Goal: Task Accomplishment & Management: Complete application form

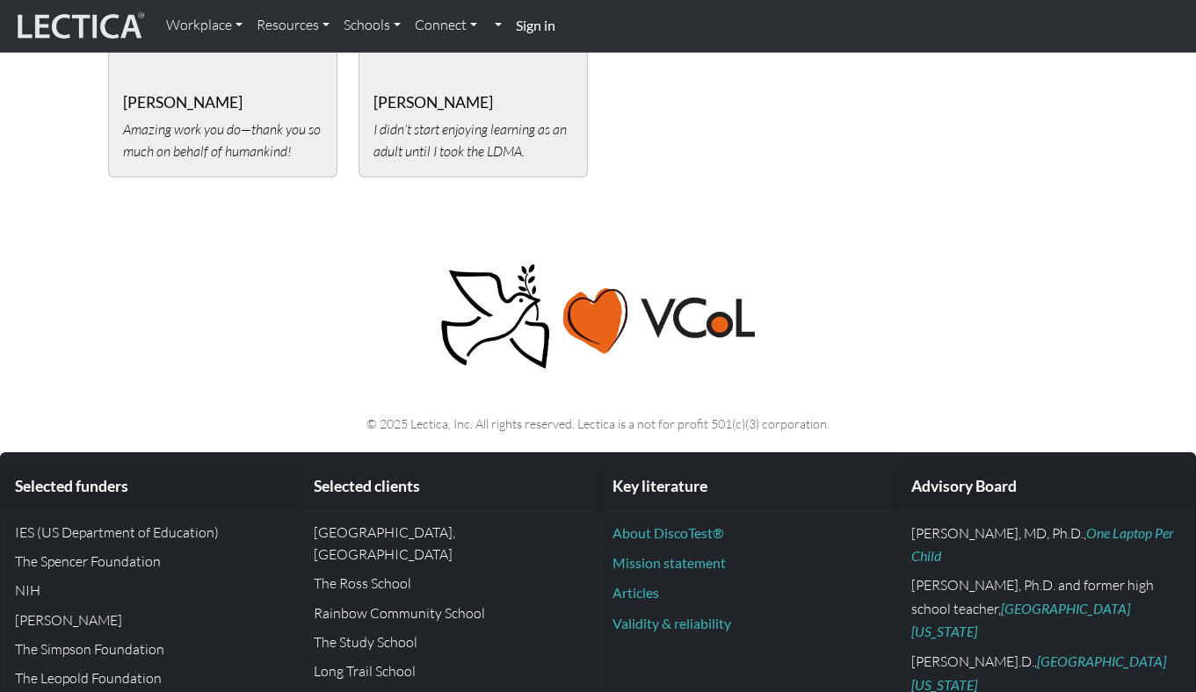
scroll to position [4149, 0]
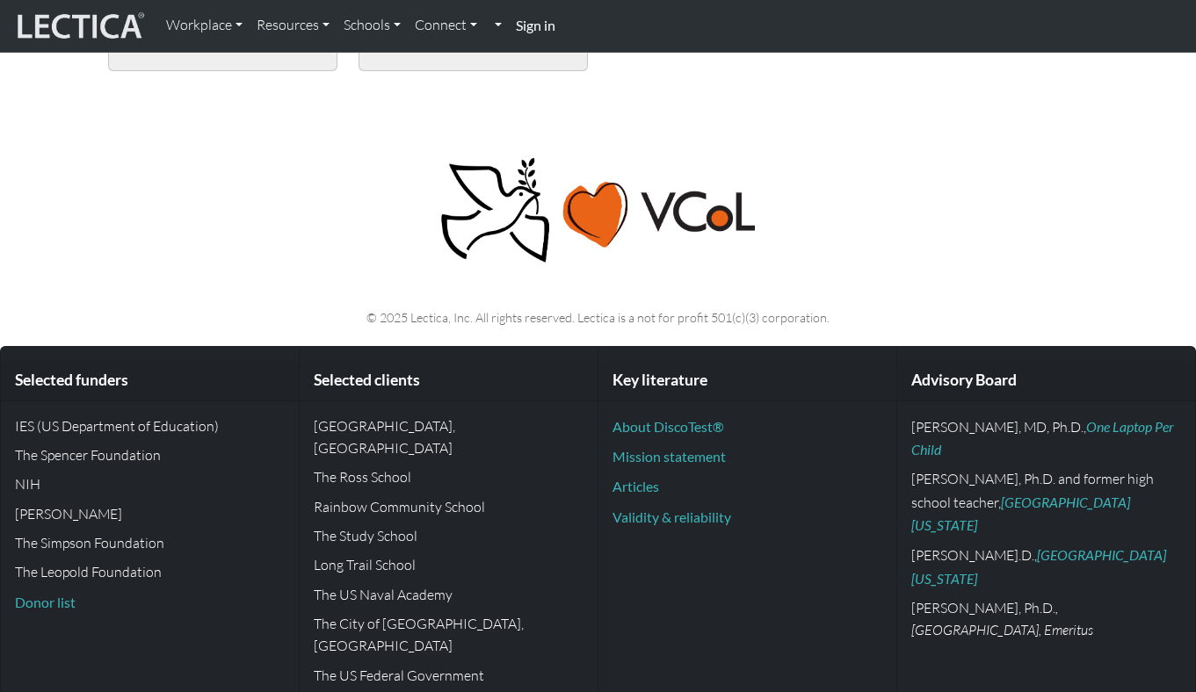
click at [541, 30] on strong "Sign in" at bounding box center [536, 25] width 40 height 17
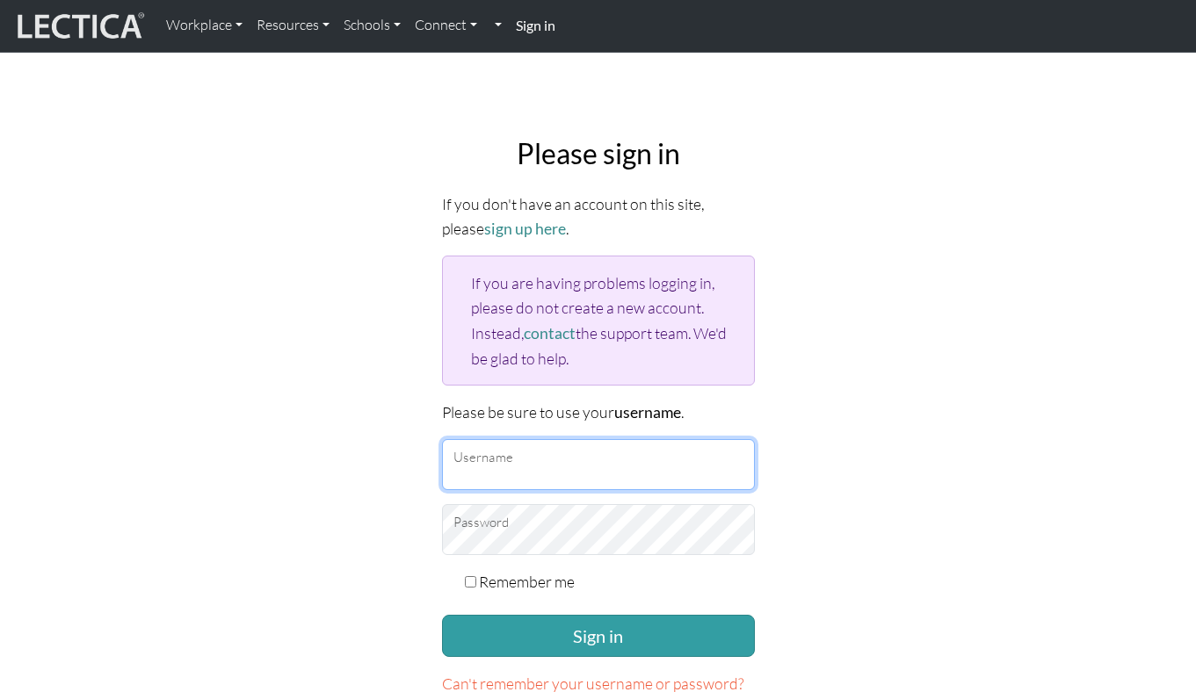
click at [526, 472] on input "Username" at bounding box center [598, 464] width 313 height 51
type input "JosefineRod"
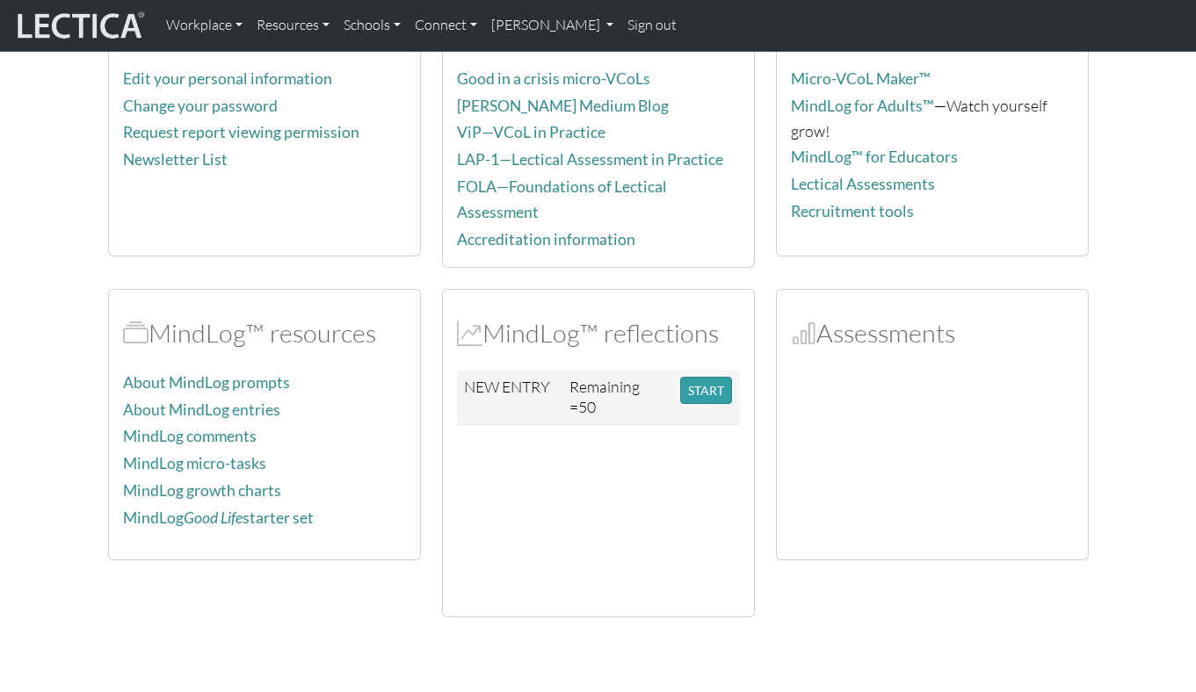
scroll to position [304, 0]
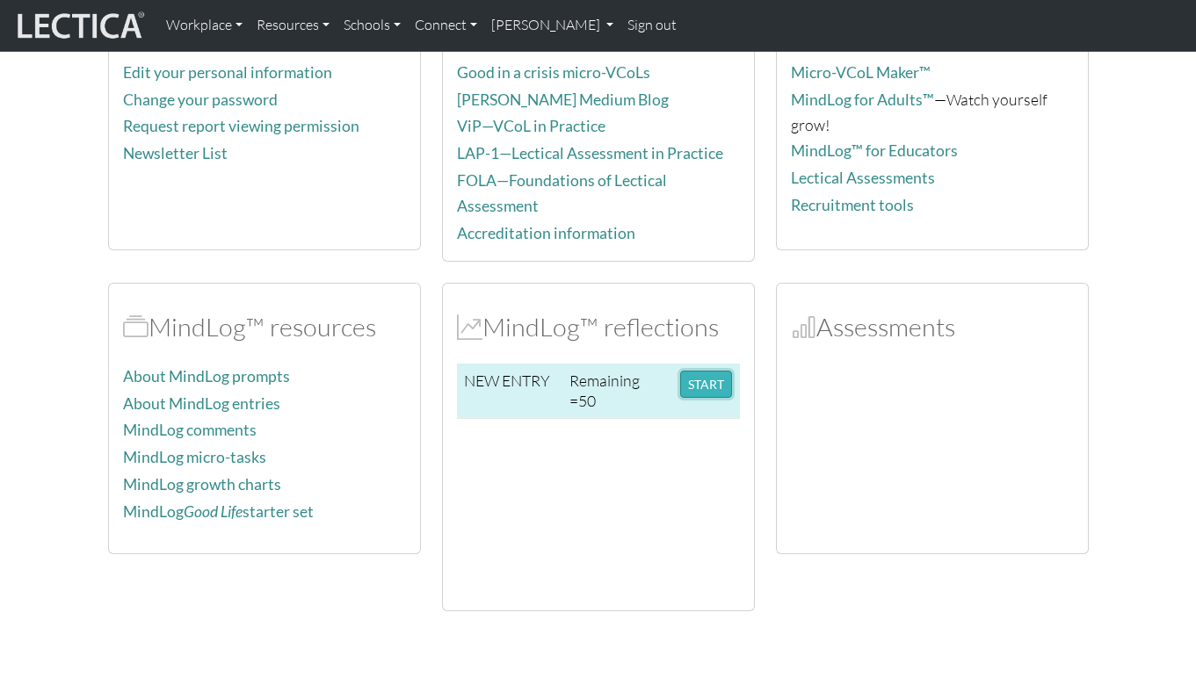
click at [713, 375] on button "START" at bounding box center [706, 384] width 52 height 27
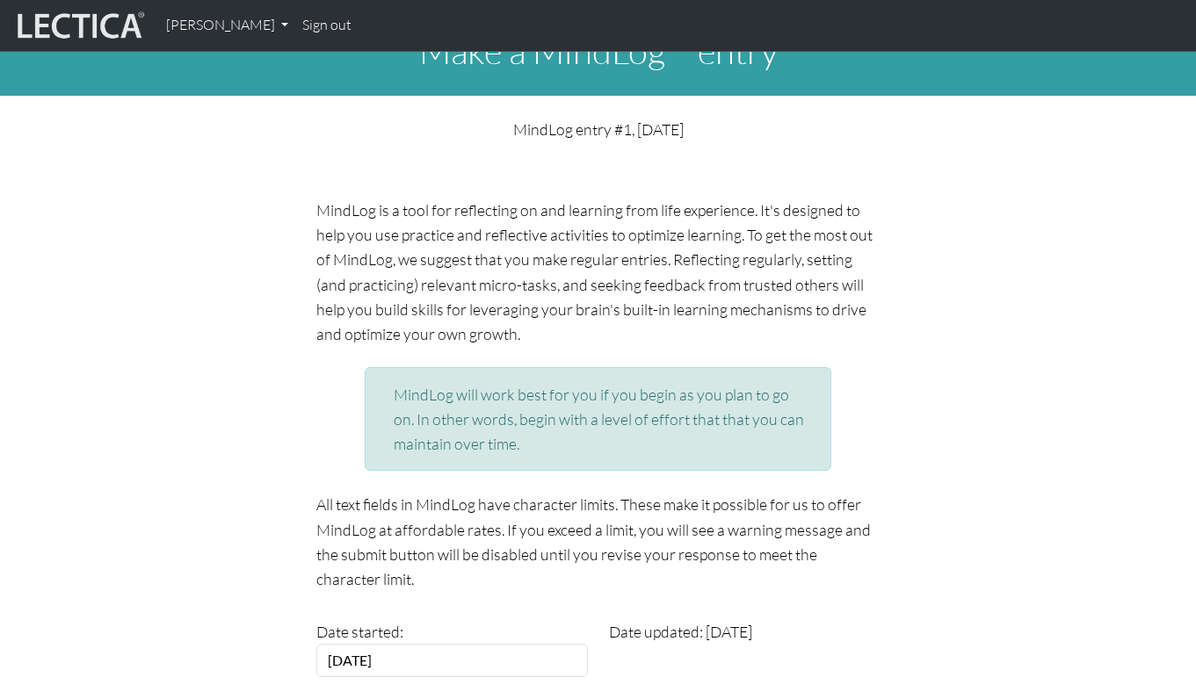
scroll to position [40, 0]
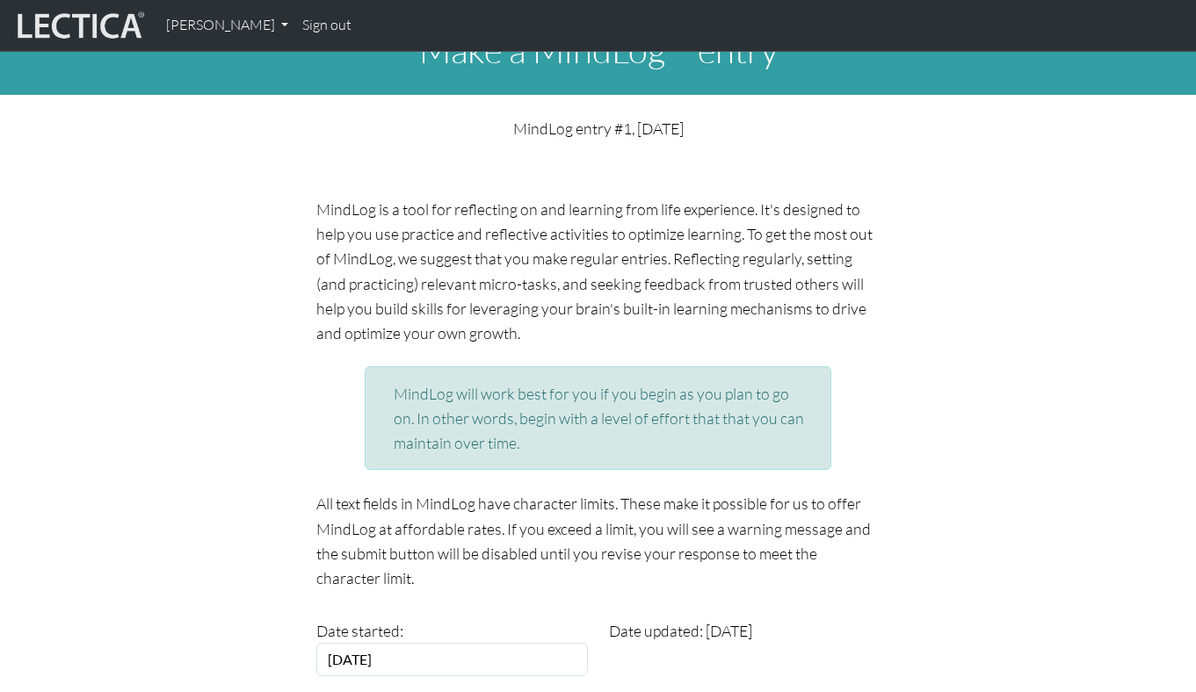
click at [494, 203] on p "MindLog is a tool for reflecting on and learning from life experience. It's des…" at bounding box center [597, 271] width 563 height 148
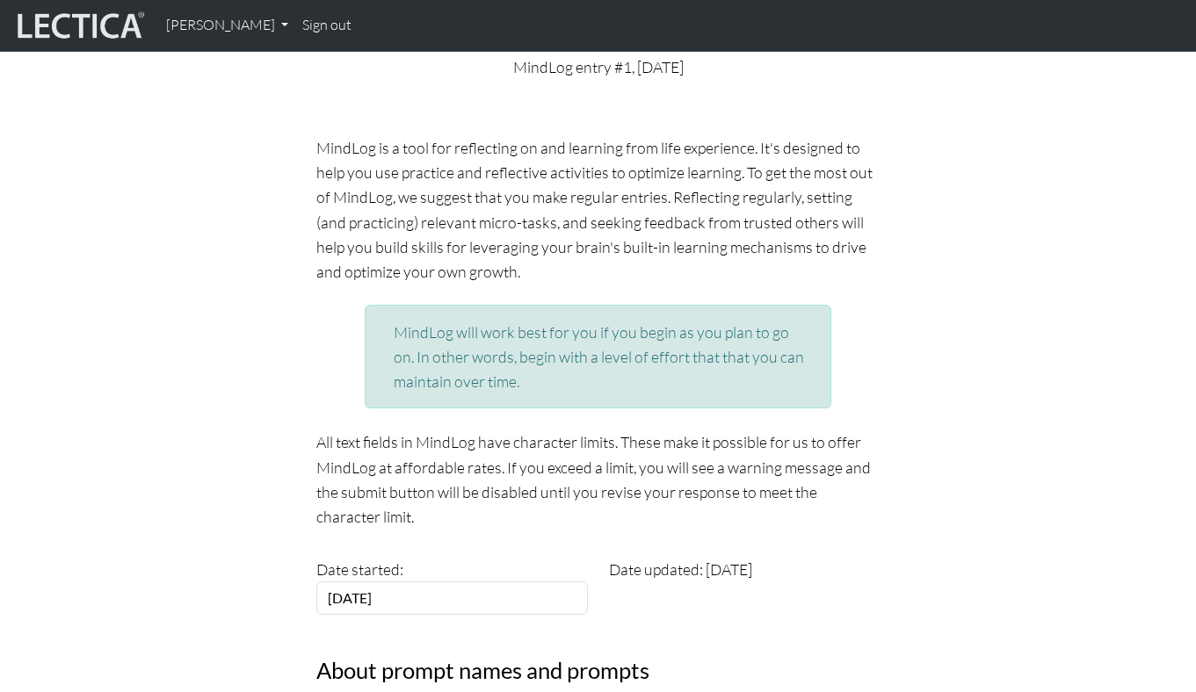
scroll to position [104, 0]
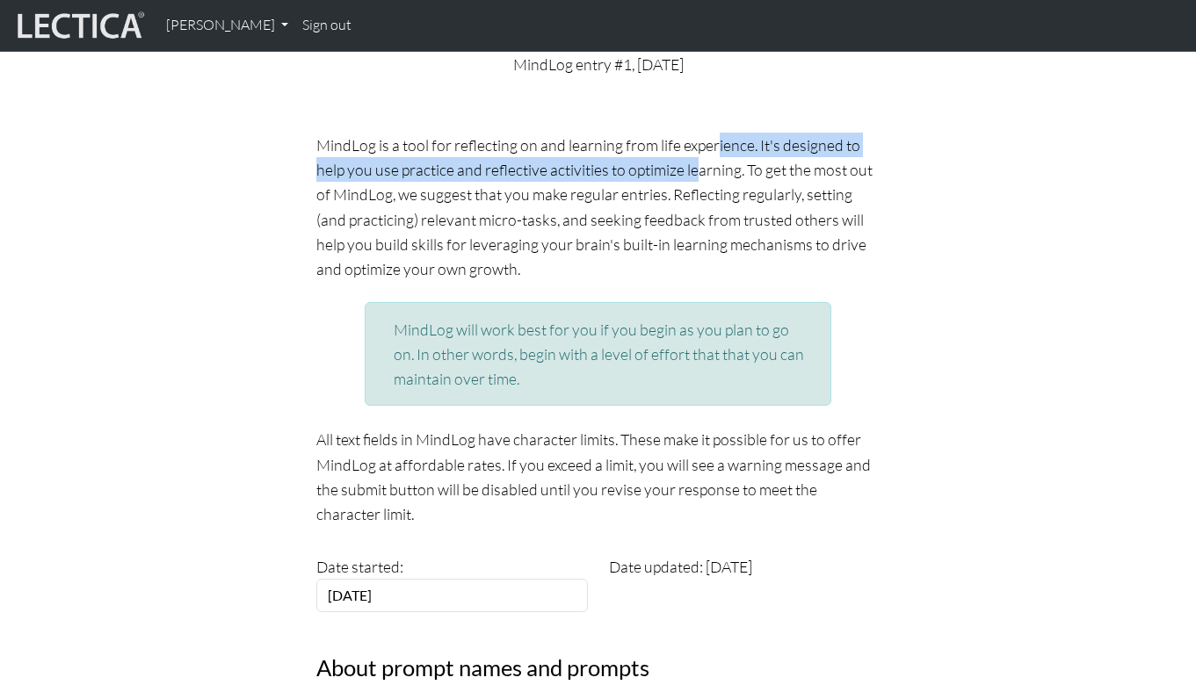
drag, startPoint x: 536, startPoint y: 153, endPoint x: 528, endPoint y: 172, distance: 20.9
click at [528, 172] on p "MindLog is a tool for reflecting on and learning from life experience. It's des…" at bounding box center [597, 207] width 563 height 148
click at [527, 172] on p "MindLog is a tool for reflecting on and learning from life experience. It's des…" at bounding box center [597, 207] width 563 height 148
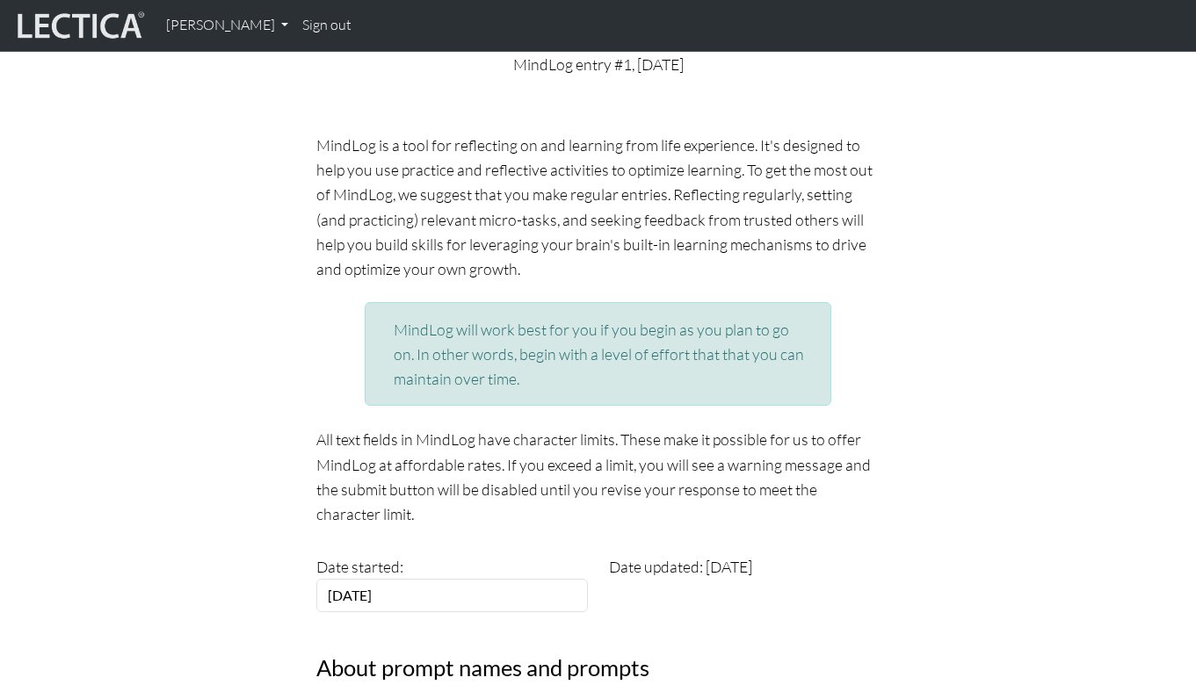
drag, startPoint x: 548, startPoint y: 155, endPoint x: 508, endPoint y: 265, distance: 117.0
click at [508, 265] on p "MindLog is a tool for reflecting on and learning from life experience. It's des…" at bounding box center [597, 207] width 563 height 148
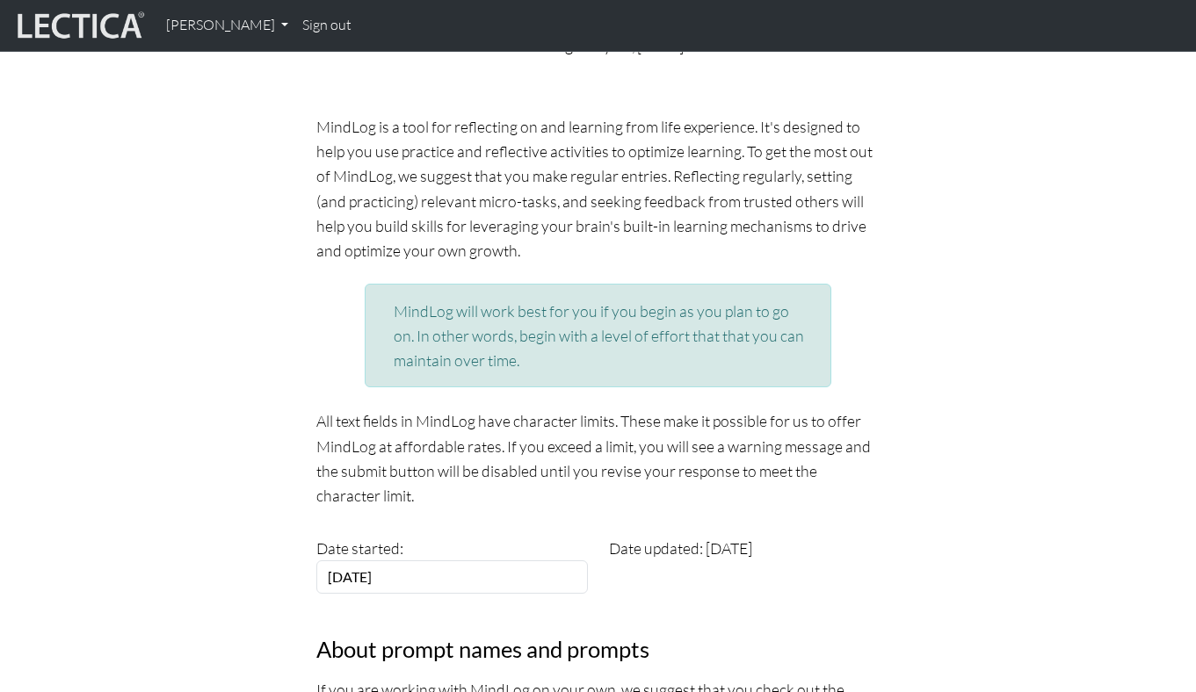
scroll to position [123, 0]
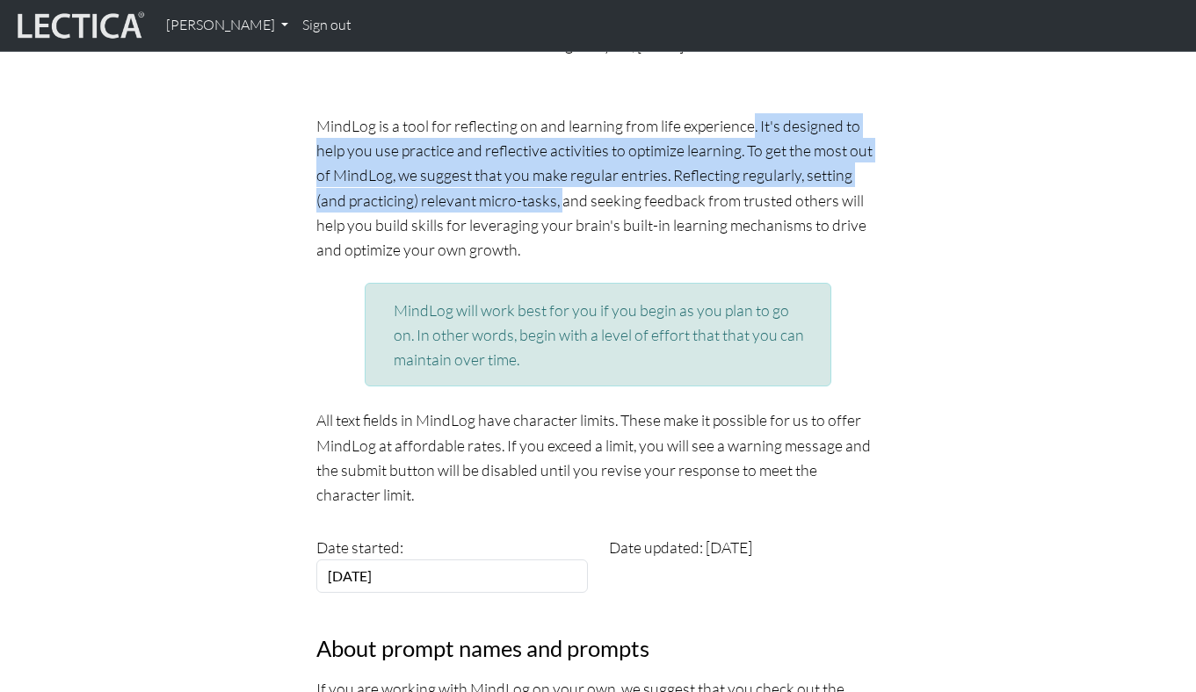
drag, startPoint x: 567, startPoint y: 132, endPoint x: 558, endPoint y: 189, distance: 57.9
click at [558, 189] on p "MindLog is a tool for reflecting on and learning from life experience. It's des…" at bounding box center [597, 187] width 563 height 148
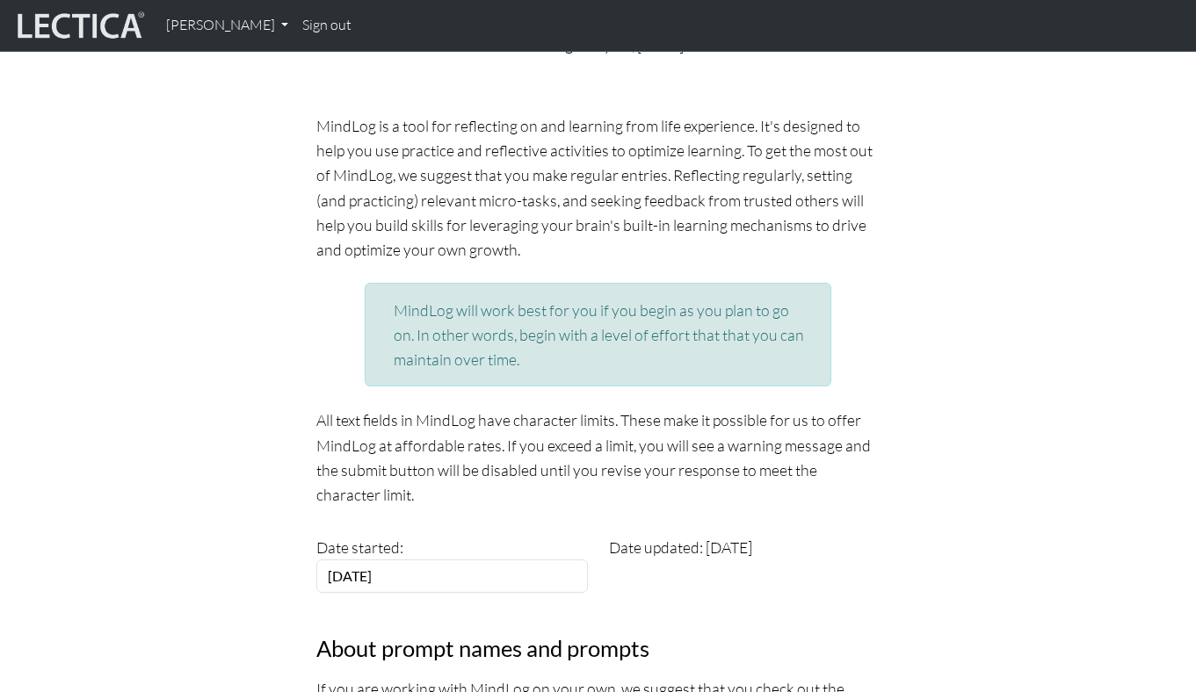
drag, startPoint x: 577, startPoint y: 135, endPoint x: 542, endPoint y: 250, distance: 120.3
click at [542, 250] on p "MindLog is a tool for reflecting on and learning from life experience. It's des…" at bounding box center [597, 187] width 563 height 148
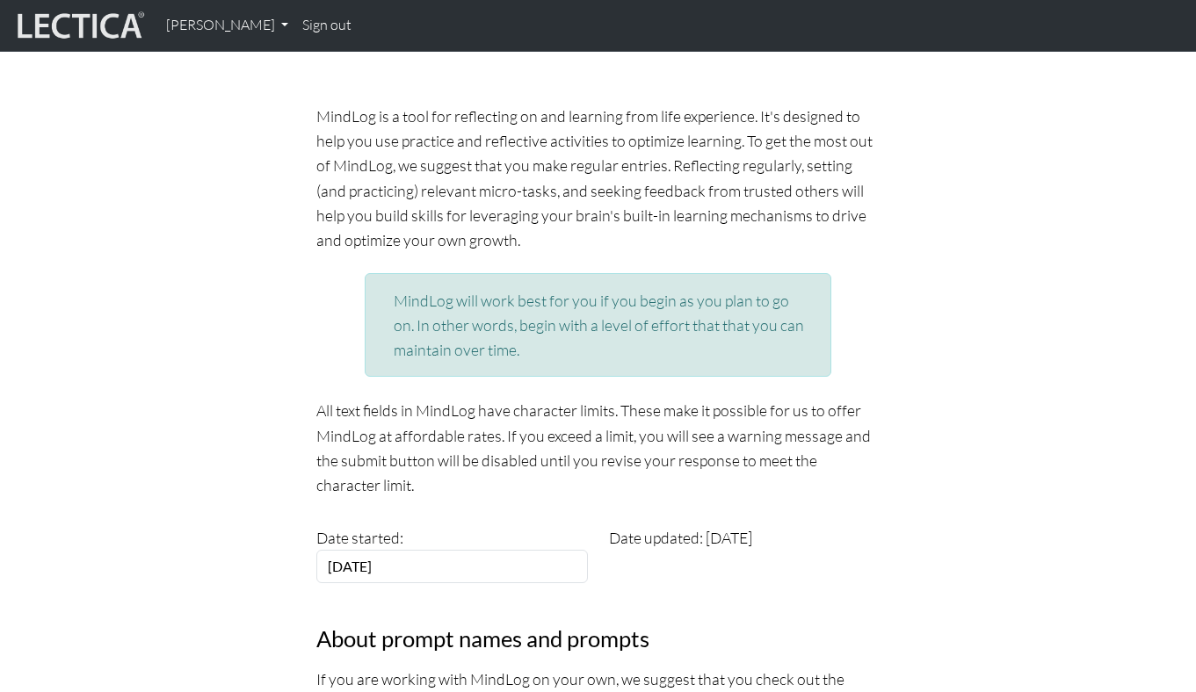
scroll to position [134, 0]
drag, startPoint x: 575, startPoint y: 138, endPoint x: 548, endPoint y: 237, distance: 102.9
click at [548, 237] on p "MindLog is a tool for reflecting on and learning from life experience. It's des…" at bounding box center [597, 177] width 563 height 148
drag, startPoint x: 544, startPoint y: 141, endPoint x: 540, endPoint y: 235, distance: 94.1
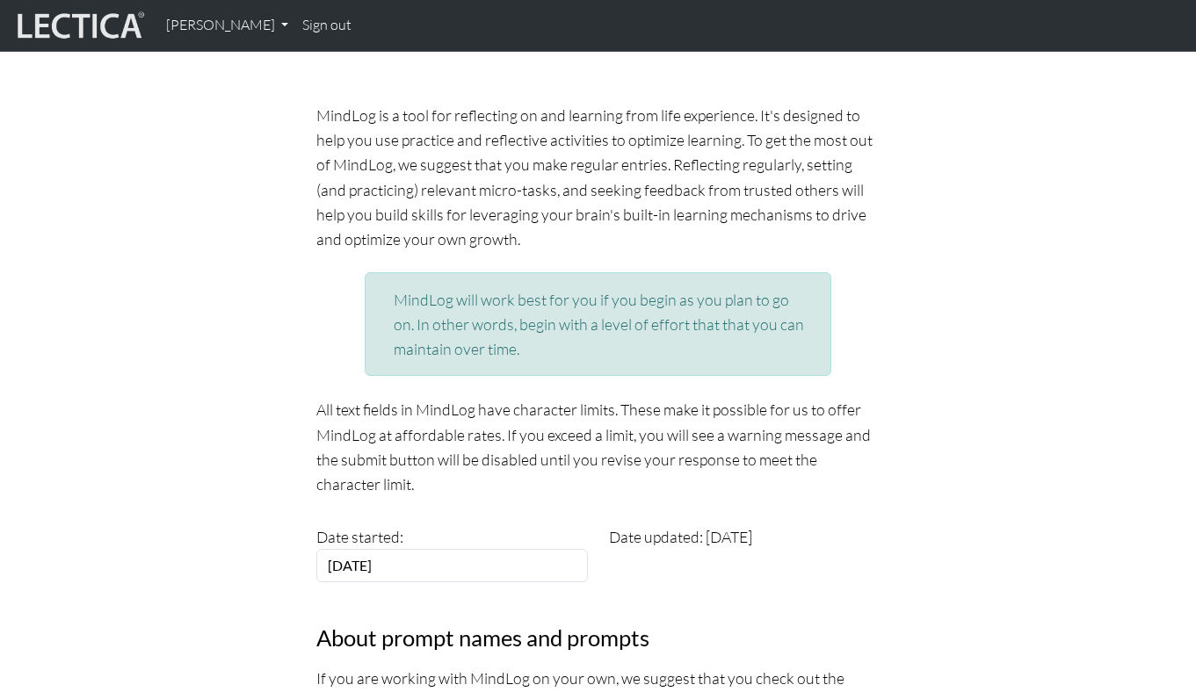
click at [540, 235] on p "MindLog is a tool for reflecting on and learning from life experience. It's des…" at bounding box center [597, 177] width 563 height 148
drag, startPoint x: 529, startPoint y: 149, endPoint x: 531, endPoint y: 231, distance: 81.7
click at [531, 230] on p "MindLog is a tool for reflecting on and learning from life experience. It's des…" at bounding box center [597, 177] width 563 height 148
click at [531, 231] on p "MindLog is a tool for reflecting on and learning from life experience. It's des…" at bounding box center [597, 177] width 563 height 148
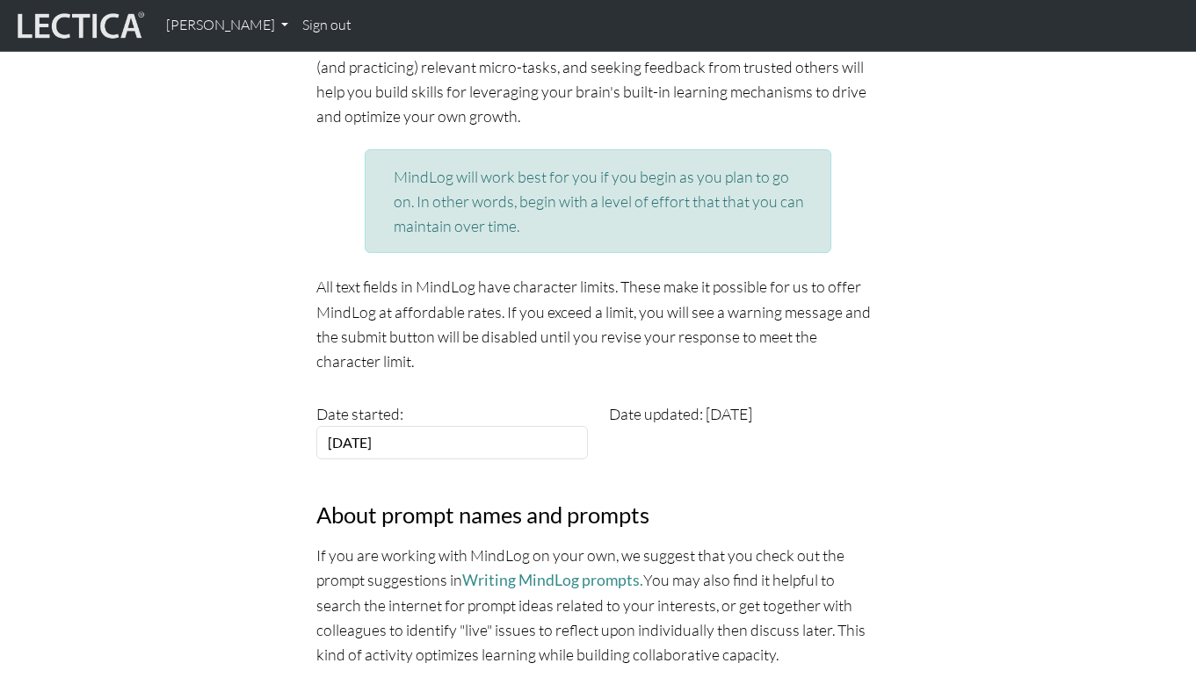
scroll to position [257, 0]
drag, startPoint x: 544, startPoint y: 156, endPoint x: 531, endPoint y: 242, distance: 86.2
click at [531, 242] on div "MindLog will work best for you if you begin as you plan to go on. In other word…" at bounding box center [598, 200] width 466 height 104
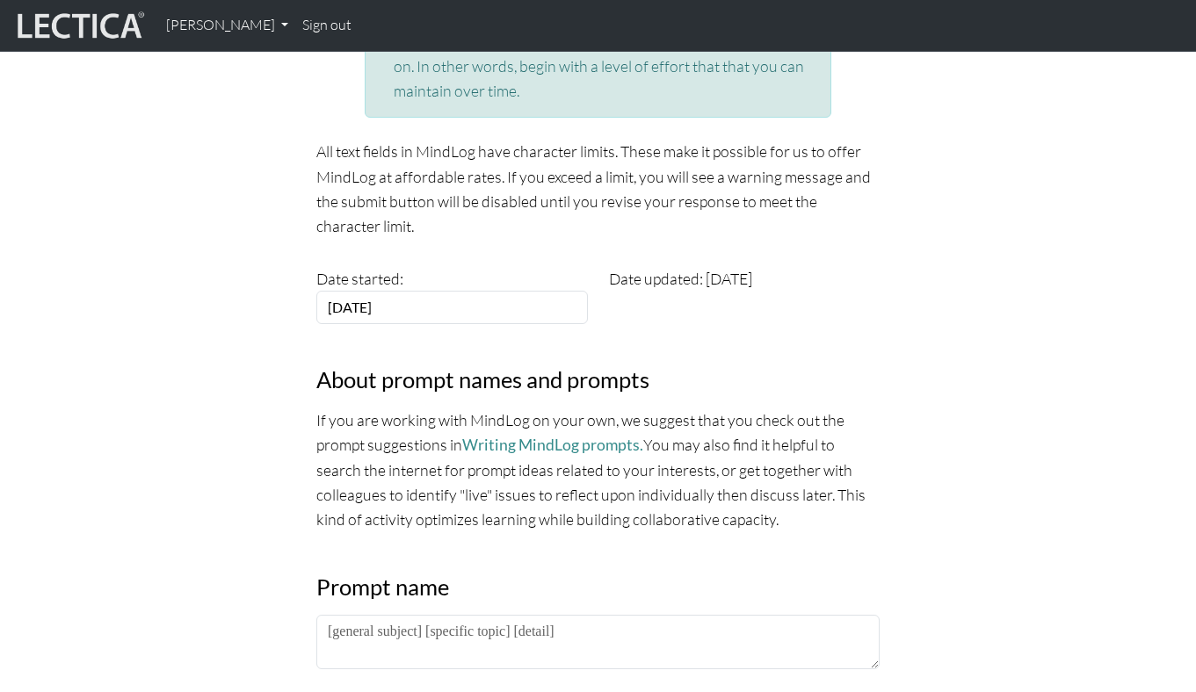
scroll to position [393, 0]
drag, startPoint x: 448, startPoint y: 153, endPoint x: 452, endPoint y: 217, distance: 64.2
click at [452, 216] on p "All text fields in MindLog have character limits. These make it possible for us…" at bounding box center [597, 187] width 563 height 99
click at [452, 217] on p "All text fields in MindLog have character limits. These make it possible for us…" at bounding box center [597, 187] width 563 height 99
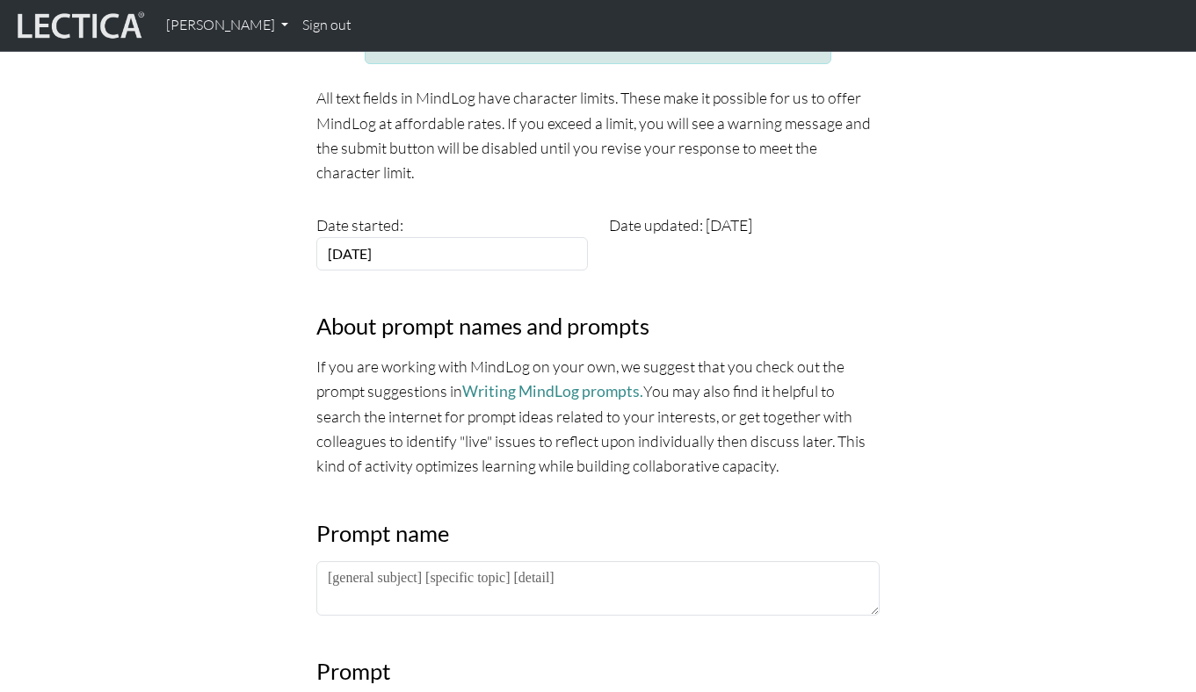
scroll to position [447, 0]
drag, startPoint x: 515, startPoint y: 85, endPoint x: 494, endPoint y: 175, distance: 92.1
click at [494, 174] on p "All text fields in MindLog have character limits. These make it possible for us…" at bounding box center [597, 132] width 563 height 99
click at [494, 175] on p "All text fields in MindLog have character limits. These make it possible for us…" at bounding box center [597, 132] width 563 height 99
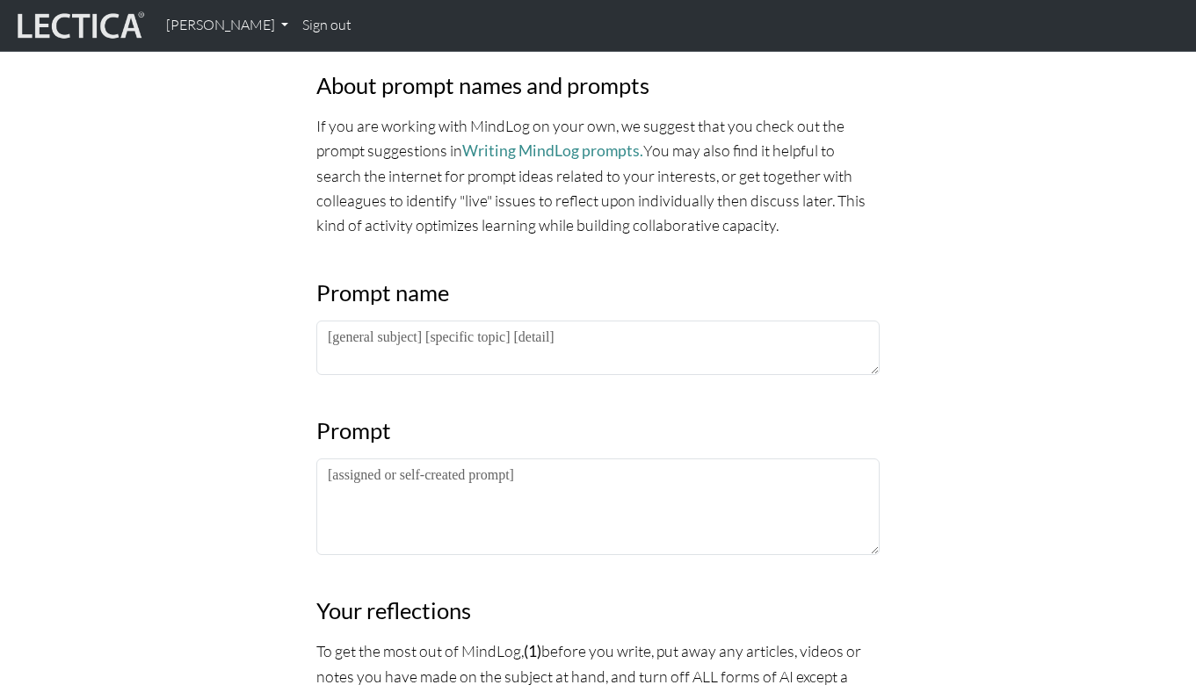
scroll to position [688, 0]
drag, startPoint x: 439, startPoint y: 119, endPoint x: 437, endPoint y: 153, distance: 34.3
click at [437, 153] on p "If you are working with MindLog on your own, we suggest that you check out the …" at bounding box center [597, 174] width 563 height 125
click at [437, 154] on p "If you are working with MindLog on your own, we suggest that you check out the …" at bounding box center [597, 174] width 563 height 125
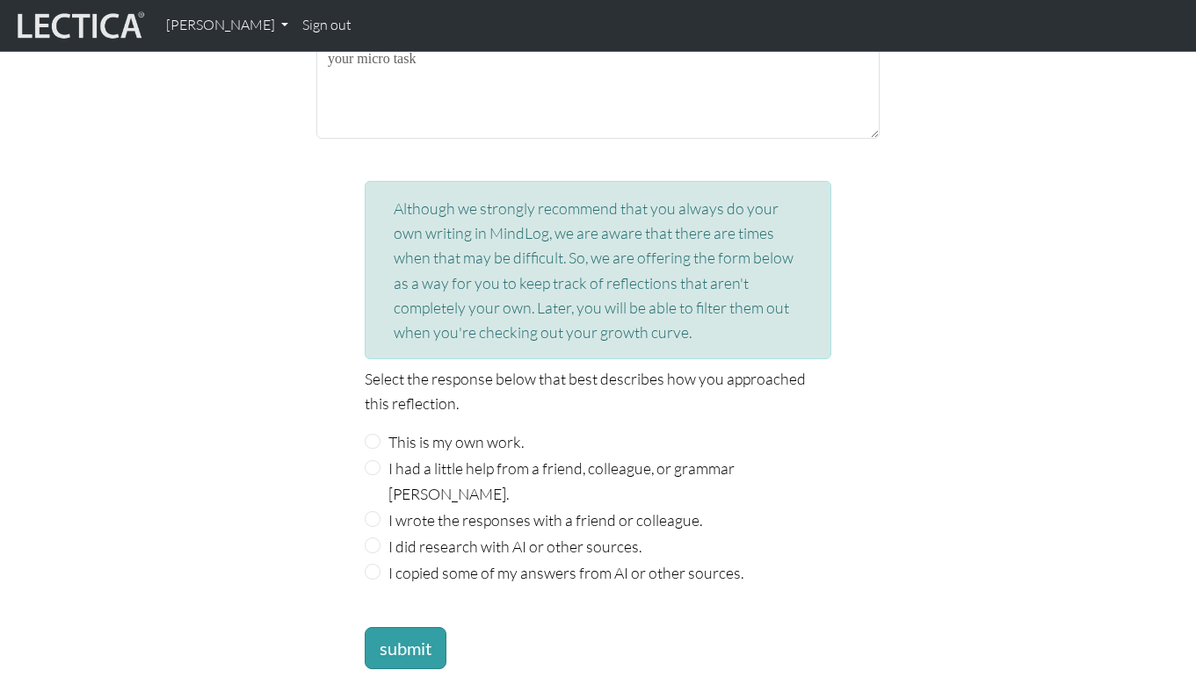
scroll to position [1910, 0]
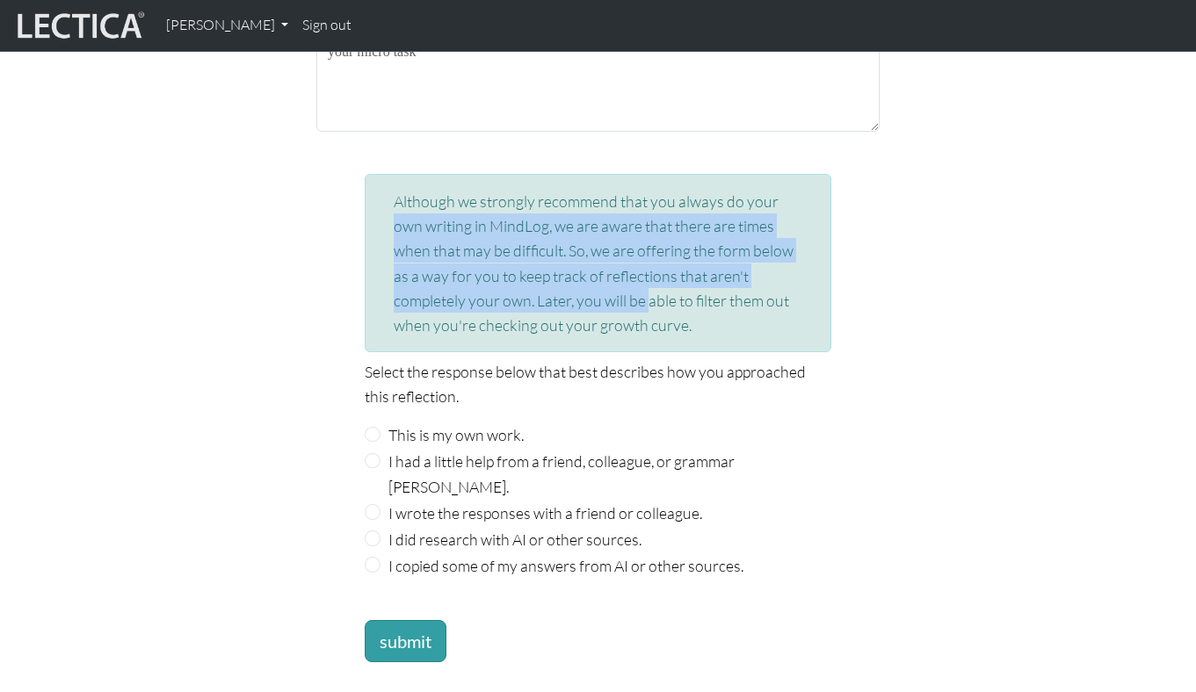
drag, startPoint x: 513, startPoint y: 198, endPoint x: 501, endPoint y: 288, distance: 91.3
click at [501, 288] on div "Although we strongly recommend that you always do your own writing in MindLog, …" at bounding box center [598, 263] width 466 height 178
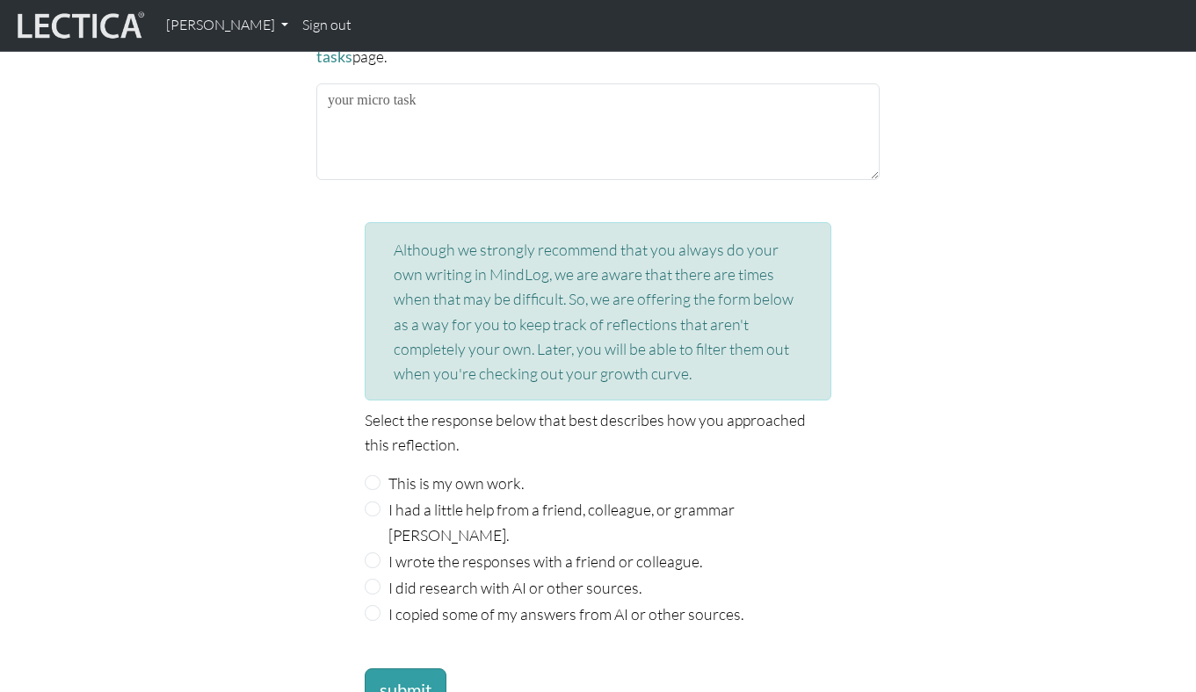
scroll to position [1856, 0]
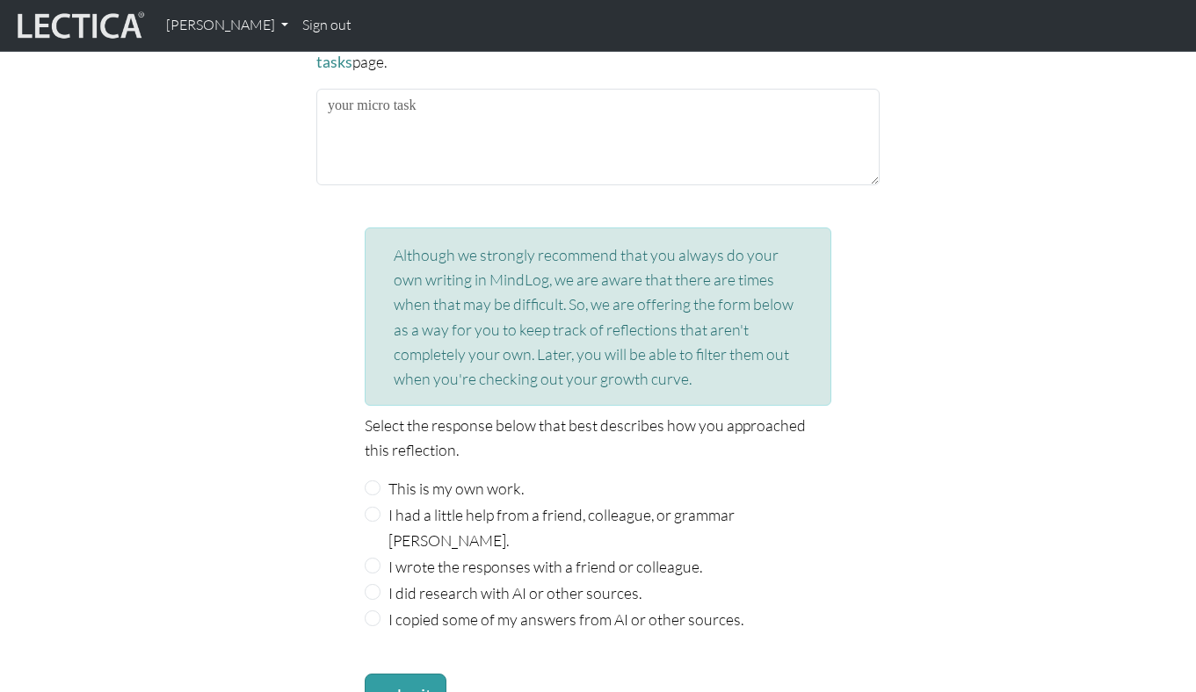
drag, startPoint x: 501, startPoint y: 288, endPoint x: 495, endPoint y: 372, distance: 83.6
click at [496, 372] on div "Although we strongly recommend that you always do your own writing in MindLog, …" at bounding box center [598, 317] width 466 height 178
click at [495, 372] on div "Although we strongly recommend that you always do your own writing in MindLog, …" at bounding box center [598, 317] width 466 height 178
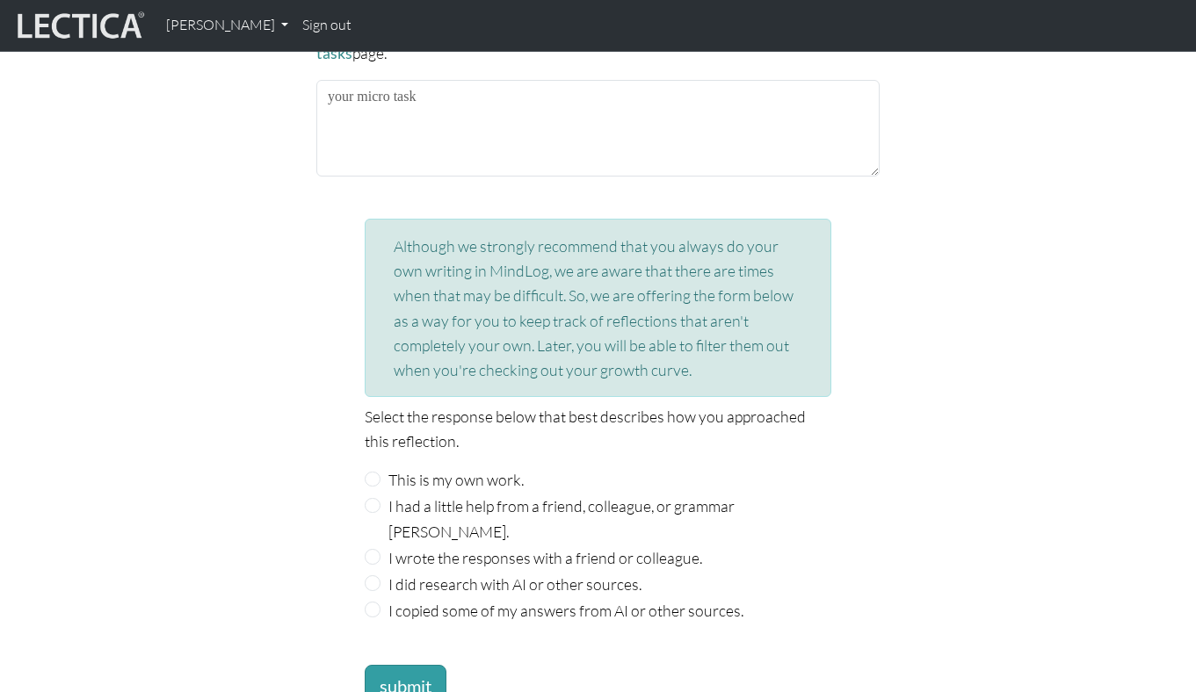
scroll to position [1868, 0]
drag, startPoint x: 546, startPoint y: 278, endPoint x: 515, endPoint y: 356, distance: 84.3
click at [515, 356] on div "Although we strongly recommend that you always do your own writing in MindLog, …" at bounding box center [598, 305] width 466 height 178
drag, startPoint x: 552, startPoint y: 289, endPoint x: 538, endPoint y: 362, distance: 74.3
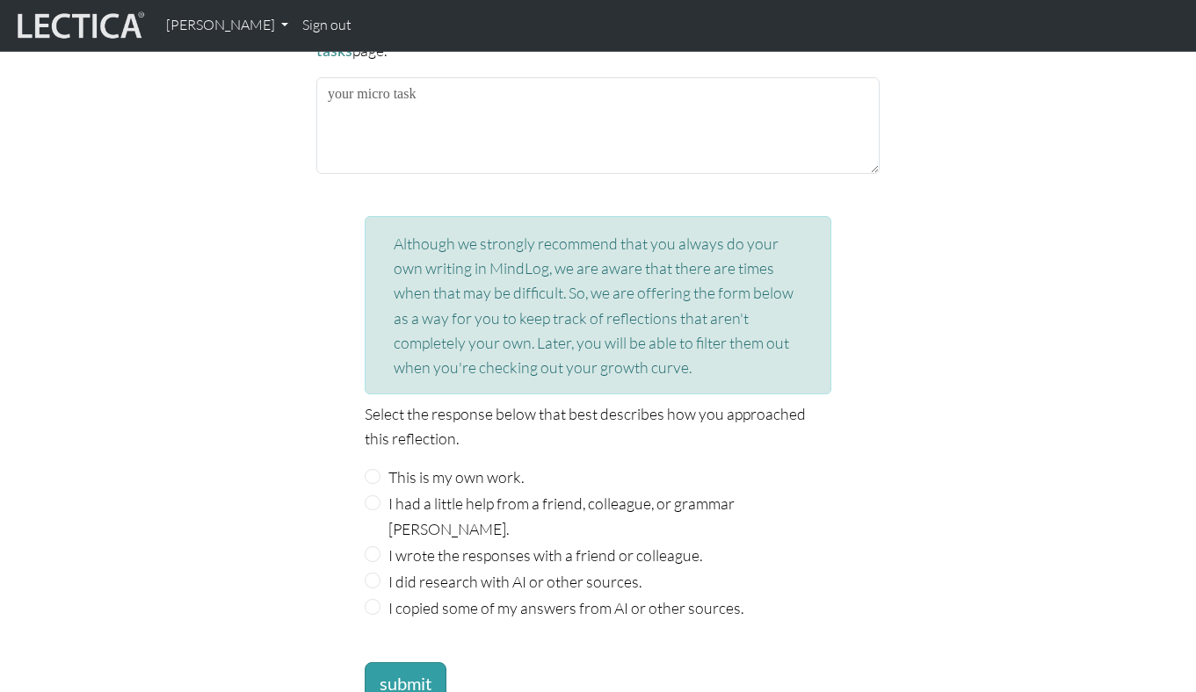
click at [538, 362] on div "Although we strongly recommend that you always do your own writing in MindLog, …" at bounding box center [598, 305] width 466 height 178
drag, startPoint x: 574, startPoint y: 296, endPoint x: 560, endPoint y: 372, distance: 76.7
click at [560, 372] on div "Although we strongly recommend that you always do your own writing in MindLog, …" at bounding box center [598, 305] width 466 height 178
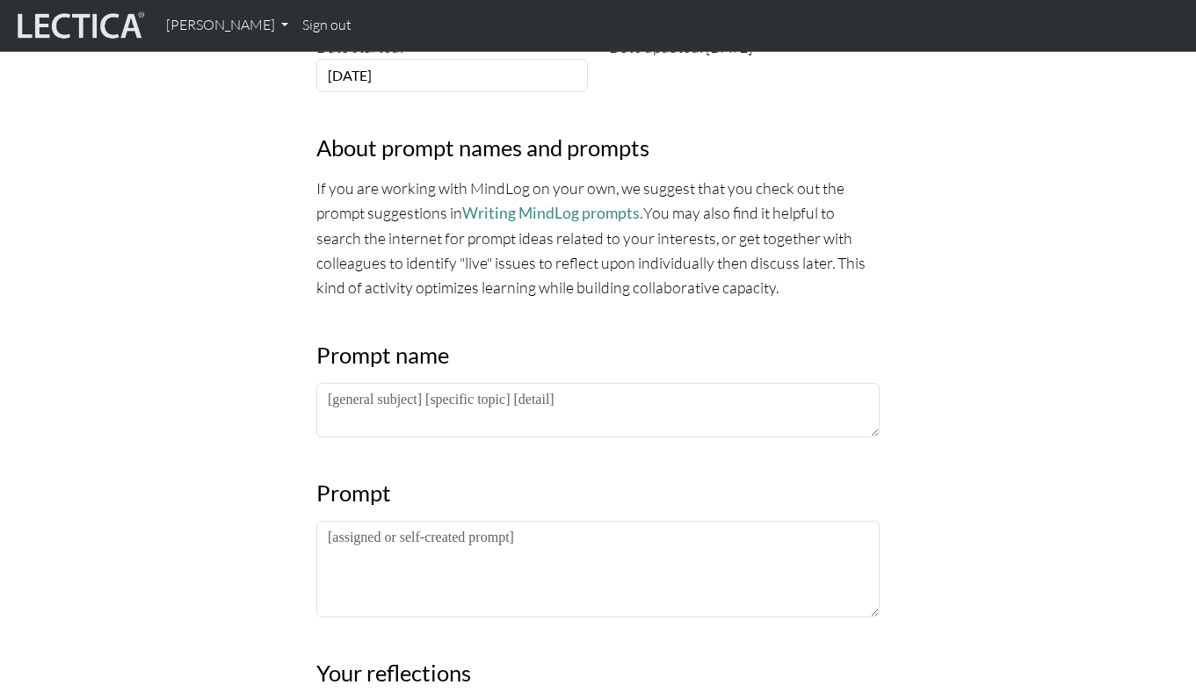
scroll to position [634, 0]
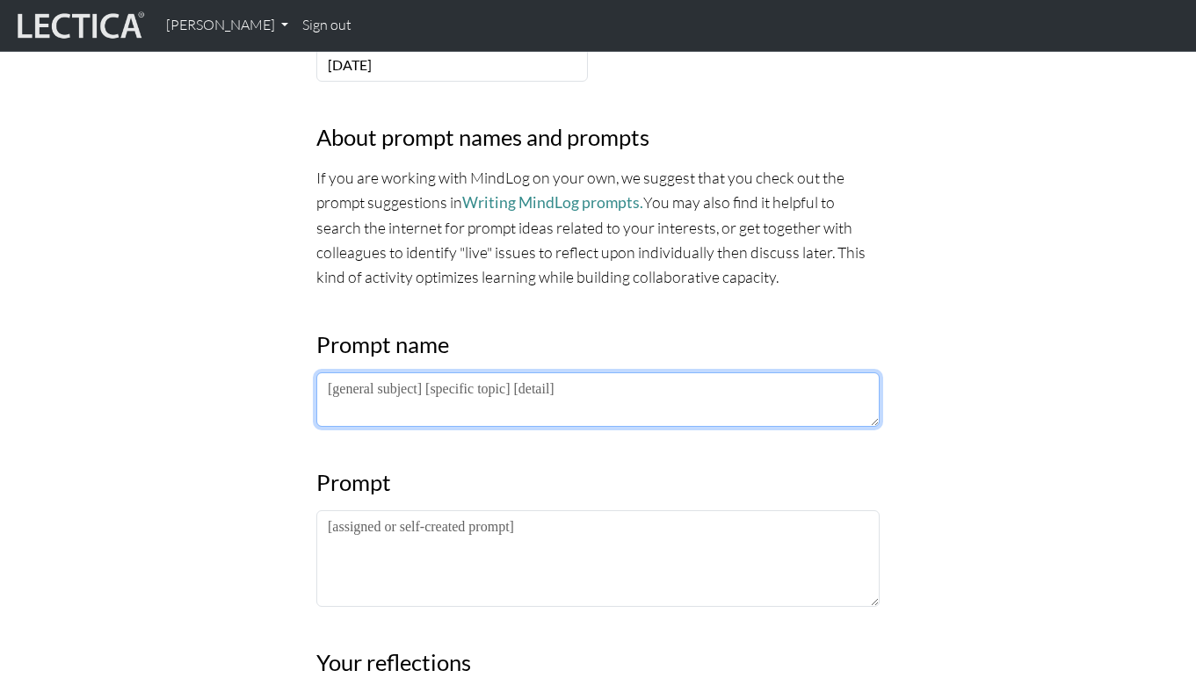
click at [387, 390] on textarea at bounding box center [597, 399] width 563 height 54
paste textarea "ViP meeting 1 pre-work reflection (learning model / micro-VCoL"
type textarea "ViP meeting 1 pre-work reflection (learning model / micro-VCoL"
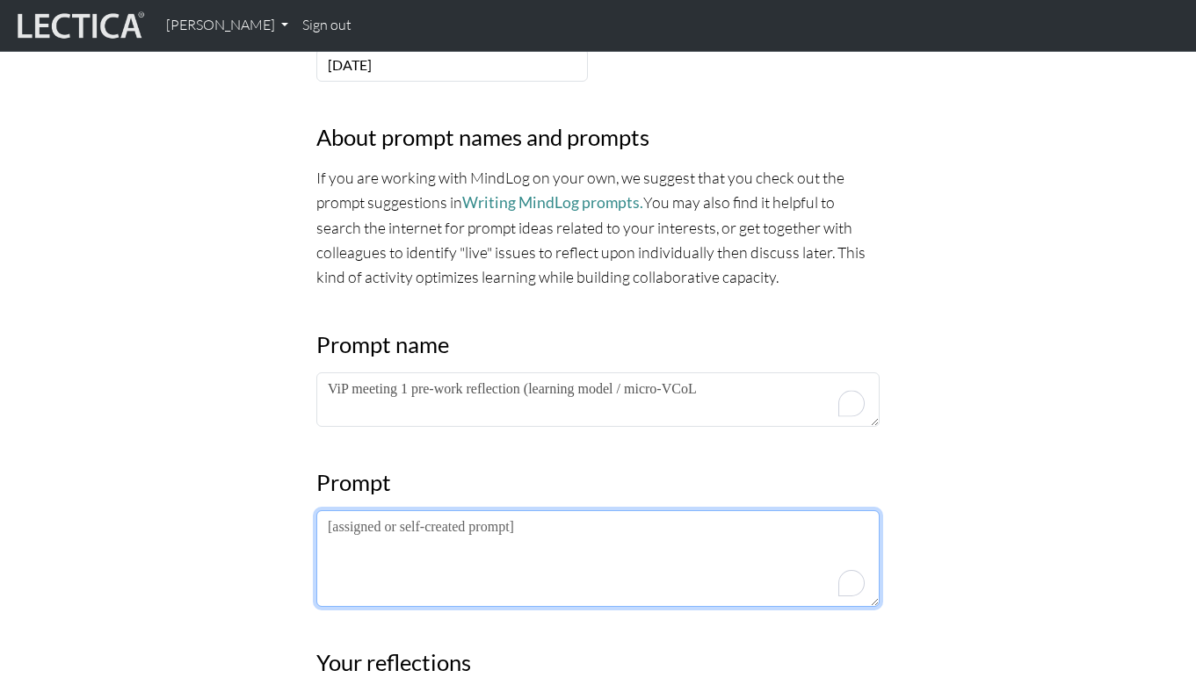
click at [508, 543] on textarea "To enrich screen reader interactions, please activate Accessibility in Grammarl…" at bounding box center [597, 558] width 563 height 97
paste textarea "Describe and reflect upon some of the similarities and differences you’ve notic…"
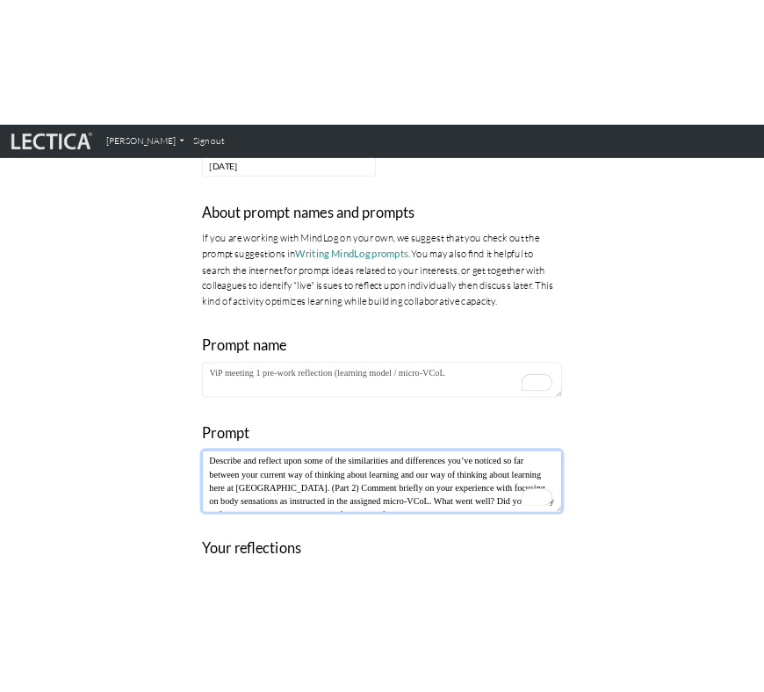
scroll to position [13, 0]
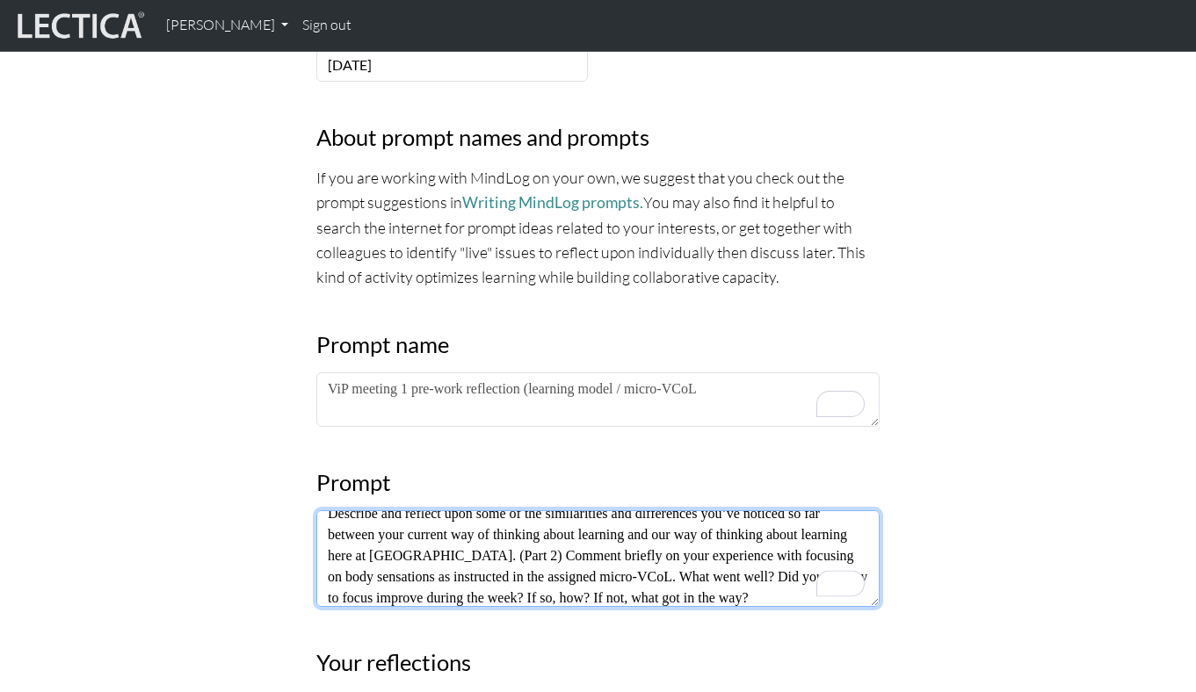
type textarea "Describe and reflect upon some of the similarities and differences you’ve notic…"
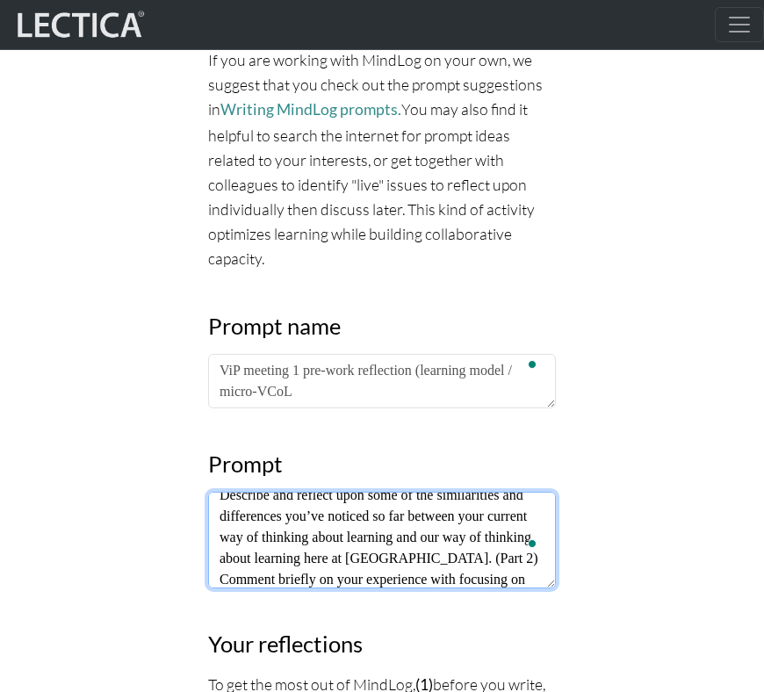
scroll to position [924, 0]
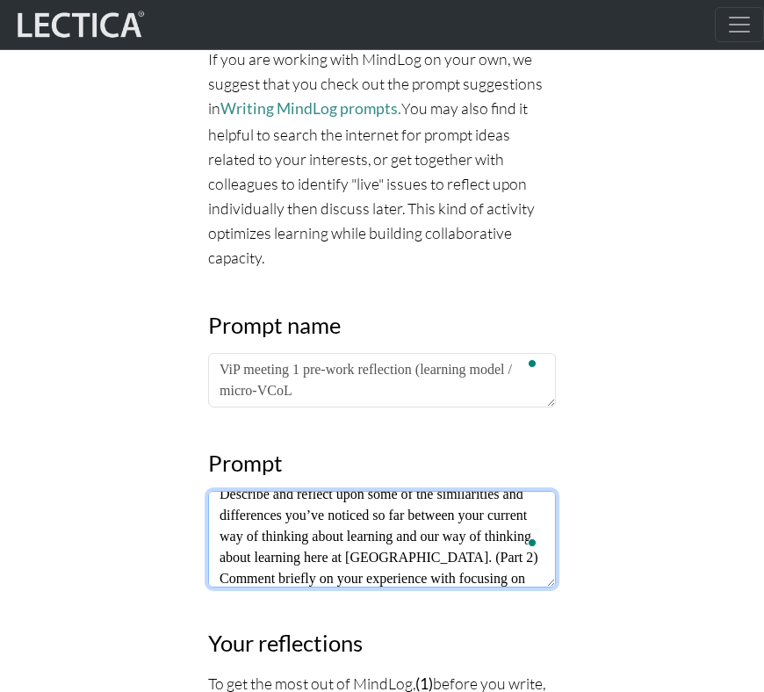
click at [409, 526] on textarea "Describe and reflect upon some of the similarities and differences you’ve notic…" at bounding box center [382, 539] width 348 height 97
click at [457, 491] on textarea "Describe and reflect upon some of the similarities and differences you’ve notic…" at bounding box center [382, 539] width 348 height 97
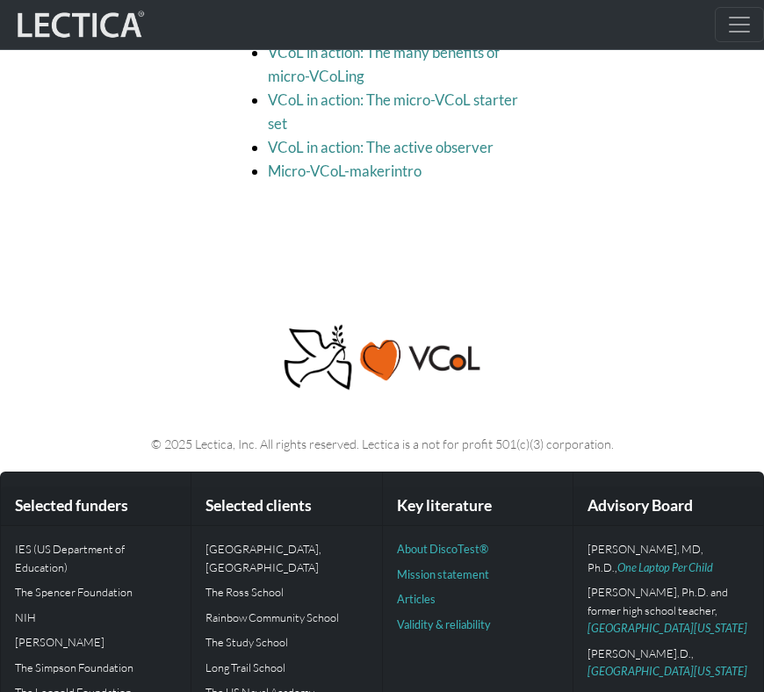
scroll to position [5252, 0]
